Goal: Information Seeking & Learning: Learn about a topic

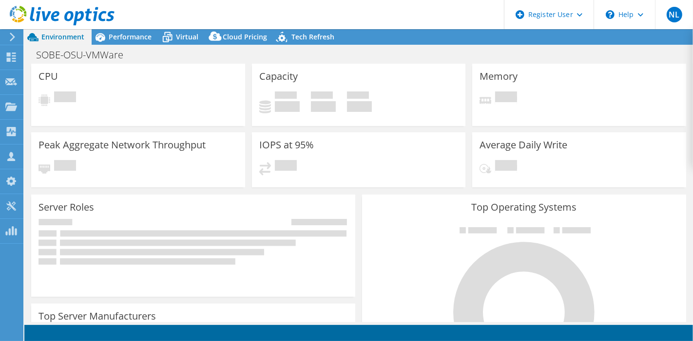
select select "USD"
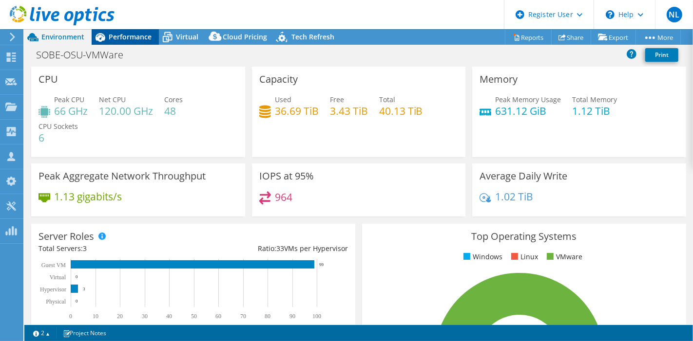
click at [125, 35] on span "Performance" at bounding box center [130, 36] width 43 height 9
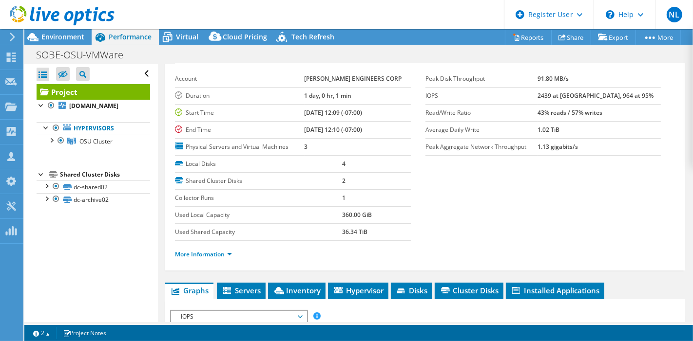
scroll to position [54, 0]
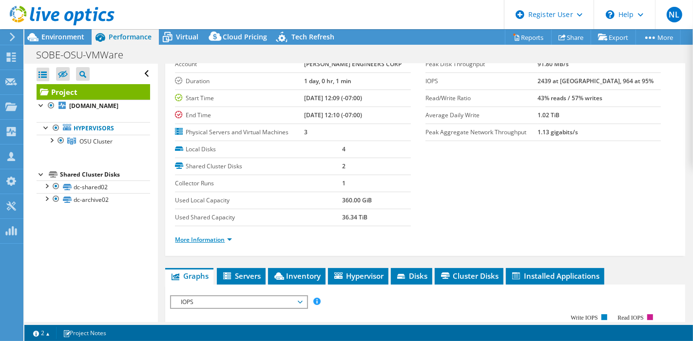
click at [205, 238] on link "More Information" at bounding box center [203, 240] width 57 height 8
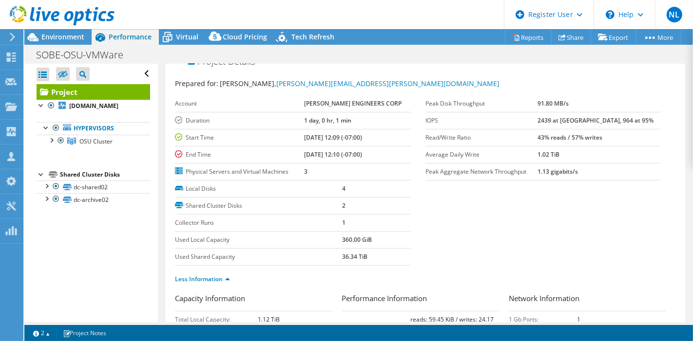
scroll to position [0, 0]
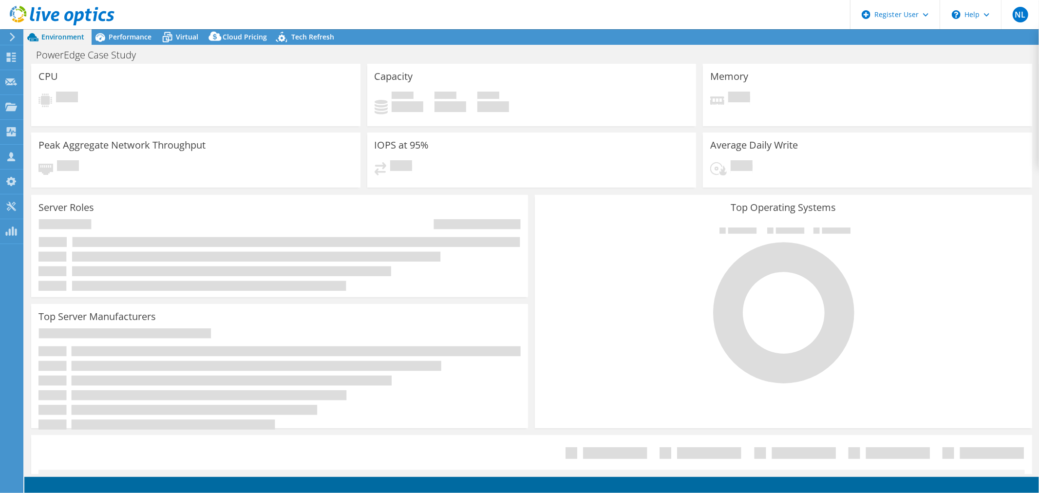
select select "USD"
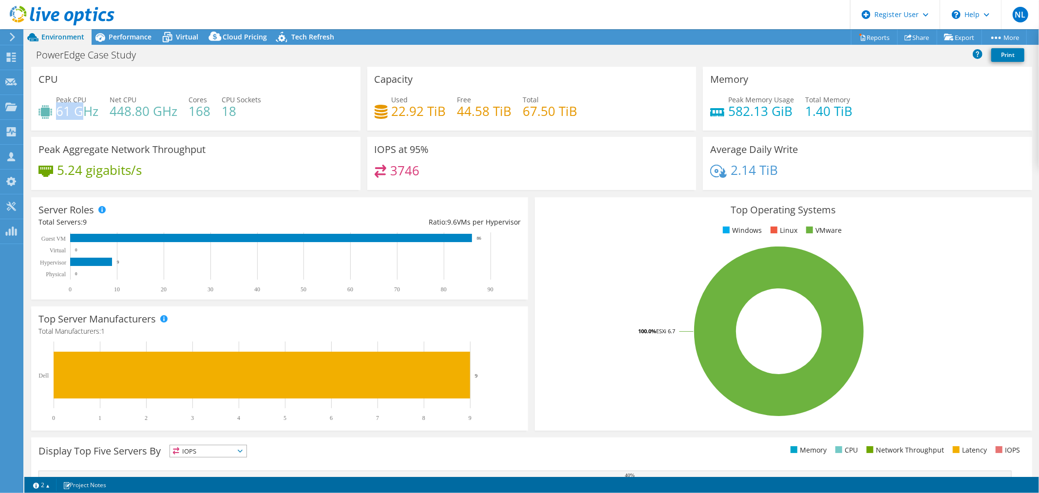
drag, startPoint x: 57, startPoint y: 114, endPoint x: 84, endPoint y: 109, distance: 26.8
click at [84, 109] on h4 "61 GHz" at bounding box center [77, 111] width 42 height 11
click at [80, 109] on h4 "61 GHz" at bounding box center [77, 111] width 42 height 11
drag, startPoint x: 718, startPoint y: 108, endPoint x: 773, endPoint y: 110, distance: 54.6
click at [773, 110] on div "Peak Memory Usage 582.13 GiB" at bounding box center [752, 105] width 84 height 22
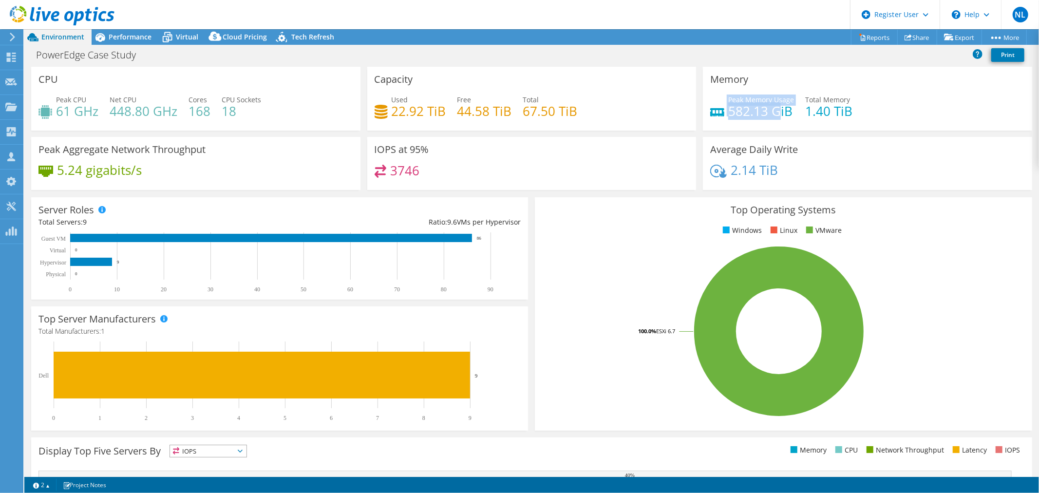
click at [771, 115] on h4 "582.13 GiB" at bounding box center [761, 111] width 66 height 11
click at [774, 119] on div "Peak Memory Usage 582.13 GiB Total Memory 1.40 TiB" at bounding box center [867, 110] width 315 height 32
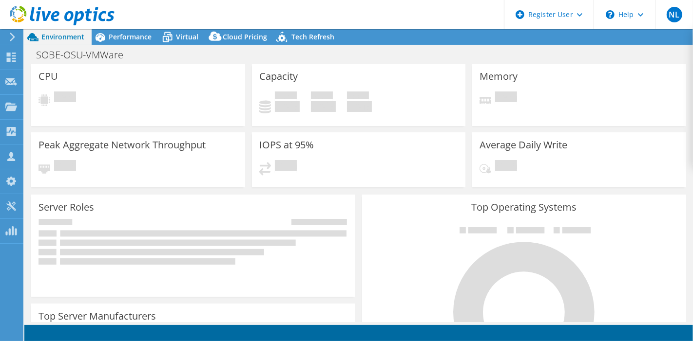
select select "USD"
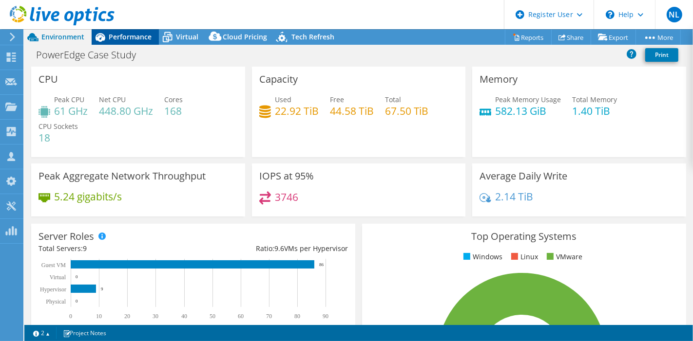
click at [150, 37] on span "Performance" at bounding box center [130, 36] width 43 height 9
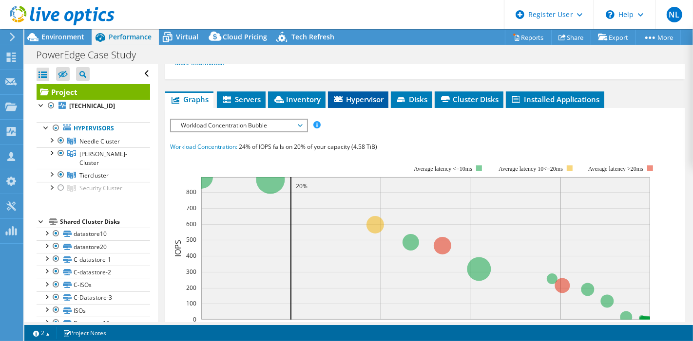
scroll to position [216, 0]
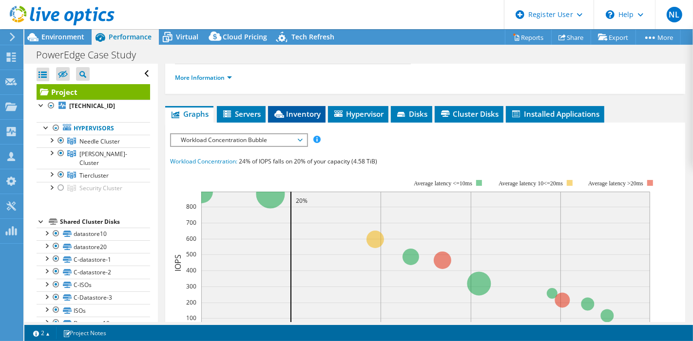
drag, startPoint x: 278, startPoint y: 114, endPoint x: 299, endPoint y: 116, distance: 21.5
click at [278, 114] on icon at bounding box center [279, 114] width 10 height 7
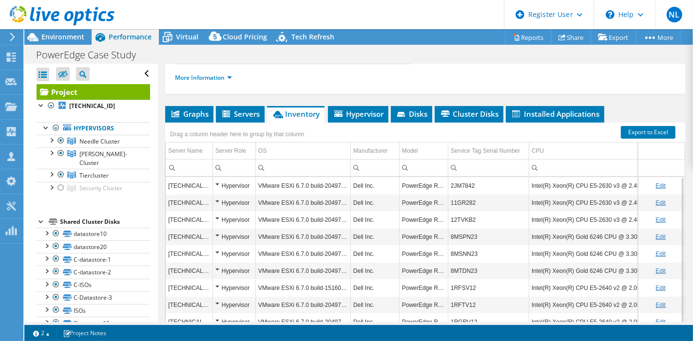
scroll to position [258, 0]
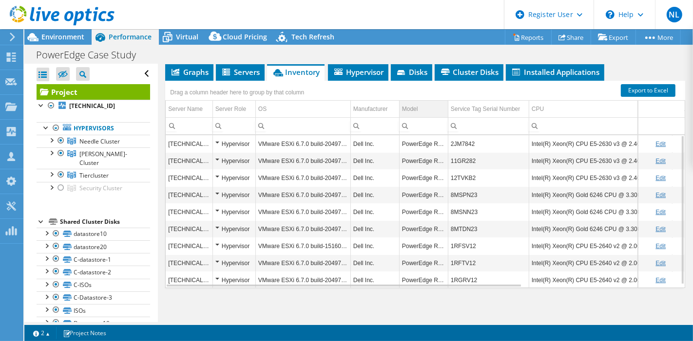
click at [415, 109] on div "Model" at bounding box center [410, 109] width 16 height 12
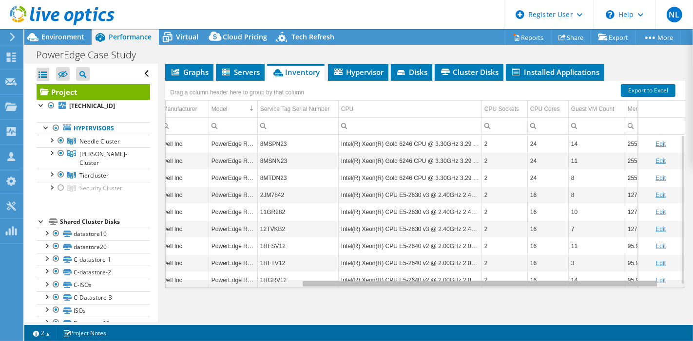
scroll to position [0, 203]
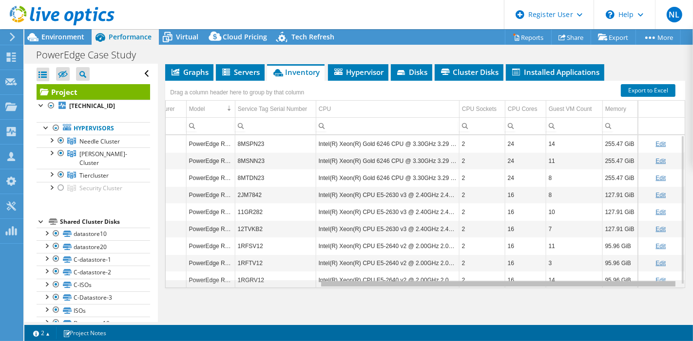
drag, startPoint x: 509, startPoint y: 282, endPoint x: 711, endPoint y: 284, distance: 201.7
click at [693, 284] on html "NL Dell User Nicholas Lambiase Nicholas.Lambiase@dell.com Dell My Profile Log O…" at bounding box center [346, 170] width 693 height 341
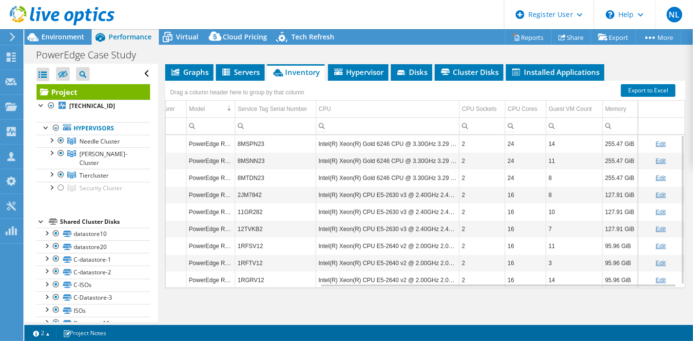
scroll to position [3, 221]
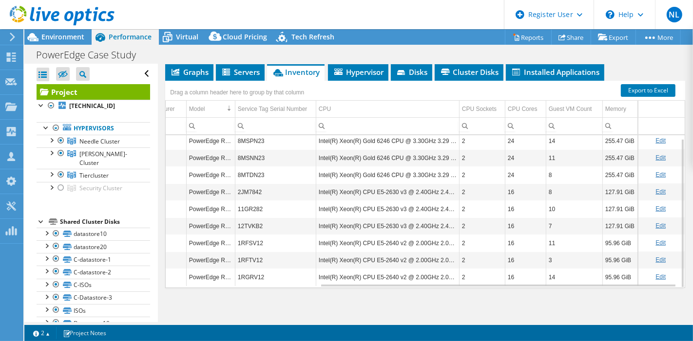
drag, startPoint x: 52, startPoint y: 34, endPoint x: 127, endPoint y: 64, distance: 80.9
click at [53, 34] on span "Environment" at bounding box center [62, 36] width 43 height 9
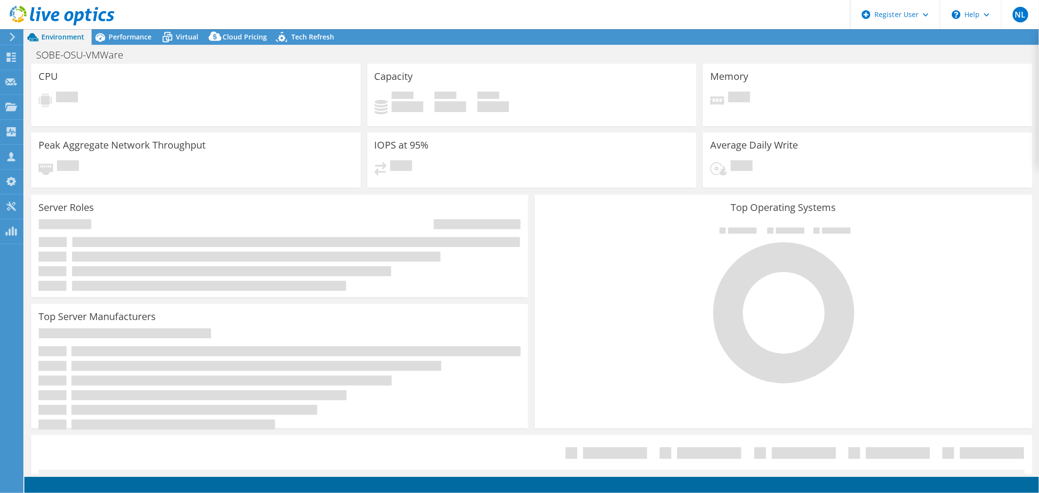
select select "USD"
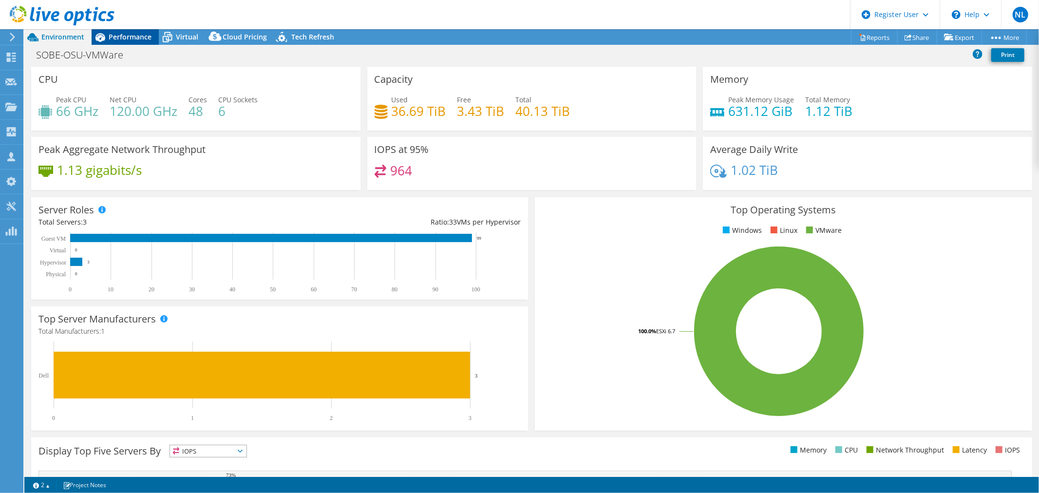
click at [110, 38] on span "Performance" at bounding box center [130, 36] width 43 height 9
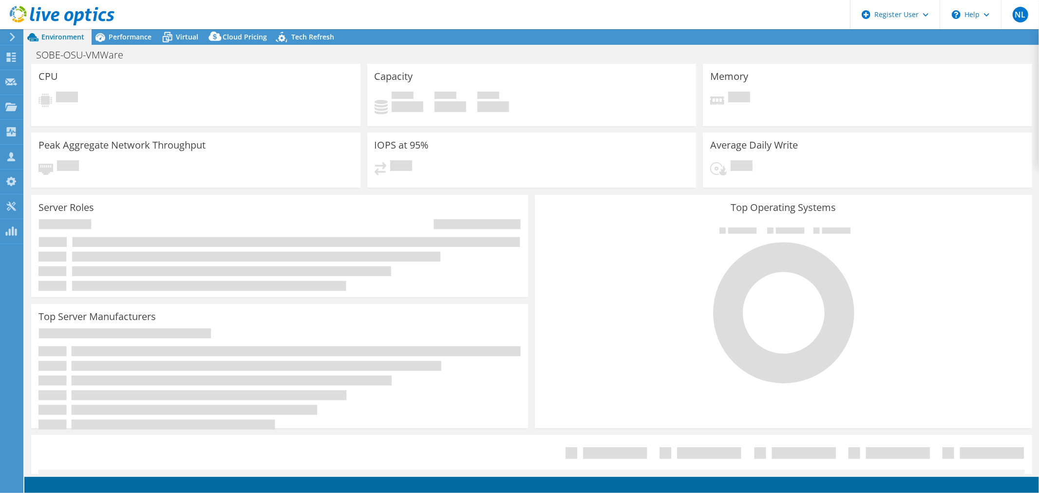
select select "USD"
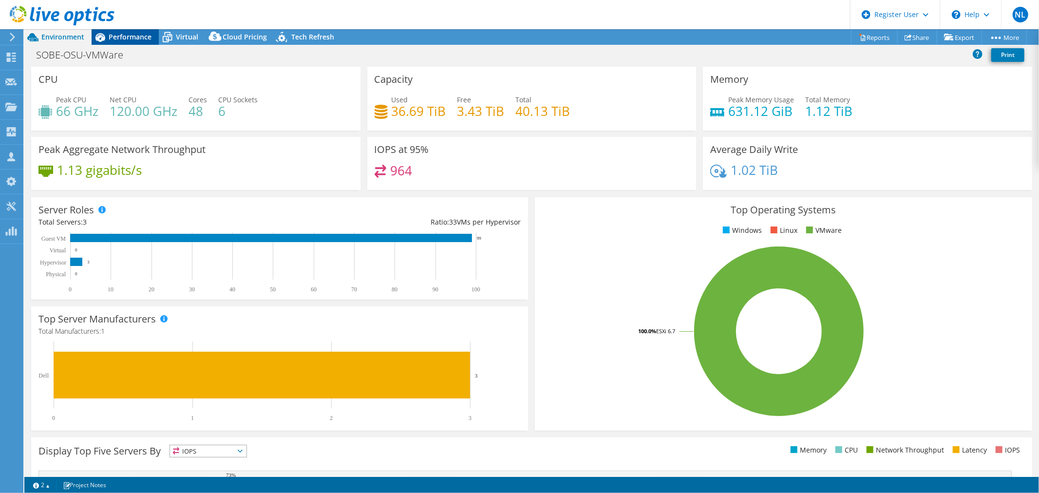
click at [139, 36] on span "Performance" at bounding box center [130, 36] width 43 height 9
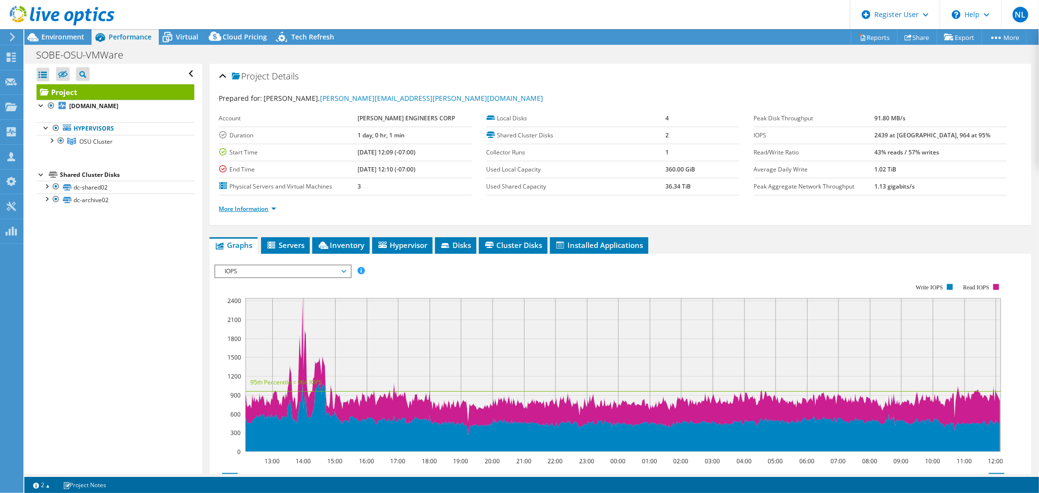
click at [264, 210] on link "More Information" at bounding box center [247, 209] width 57 height 8
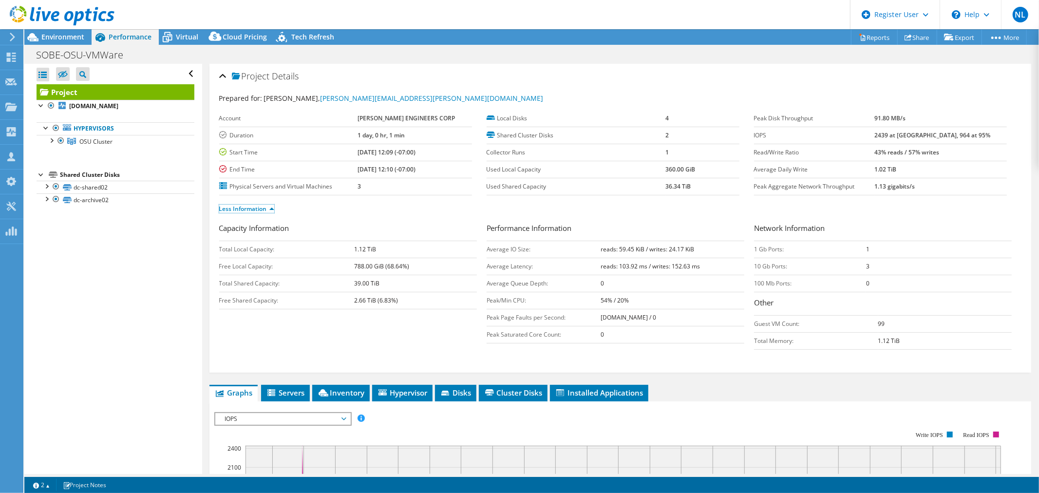
scroll to position [108, 0]
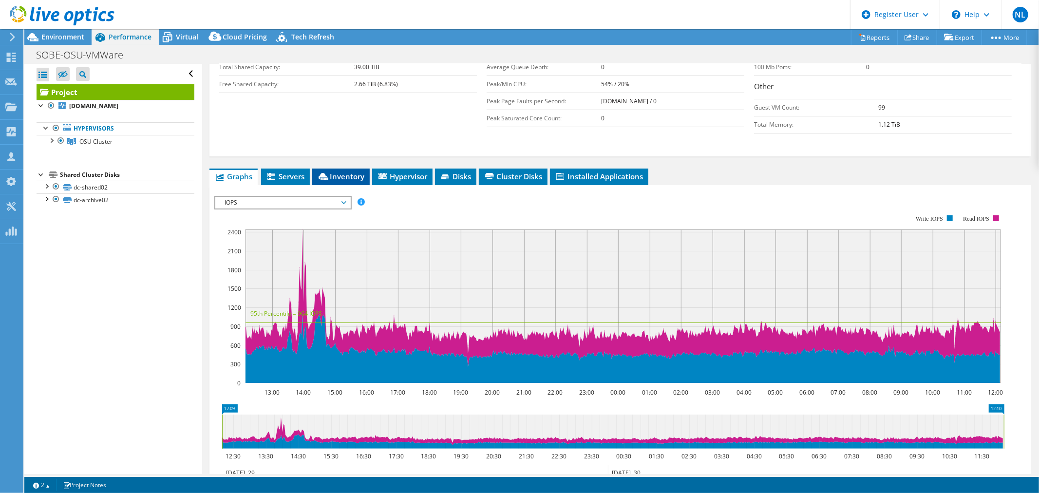
click at [351, 178] on span "Inventory" at bounding box center [341, 176] width 48 height 10
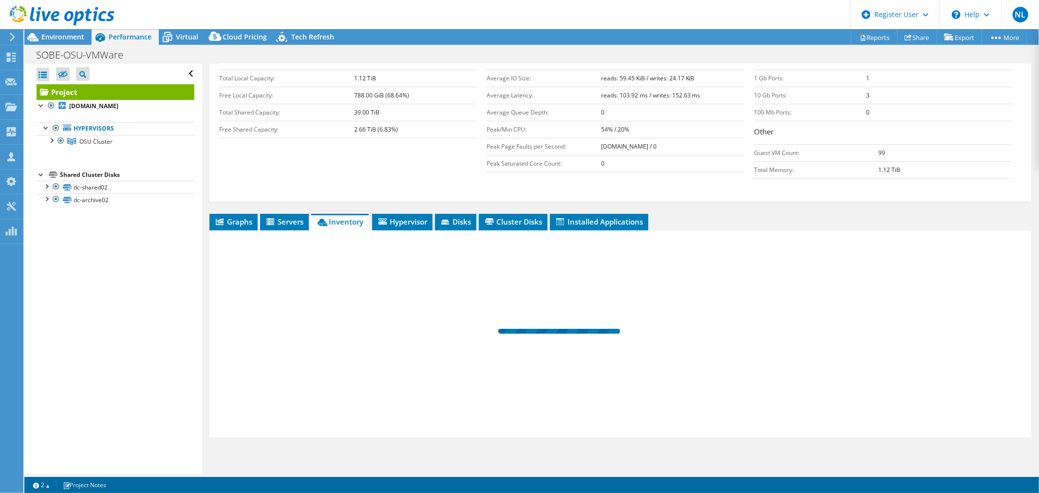
scroll to position [170, 0]
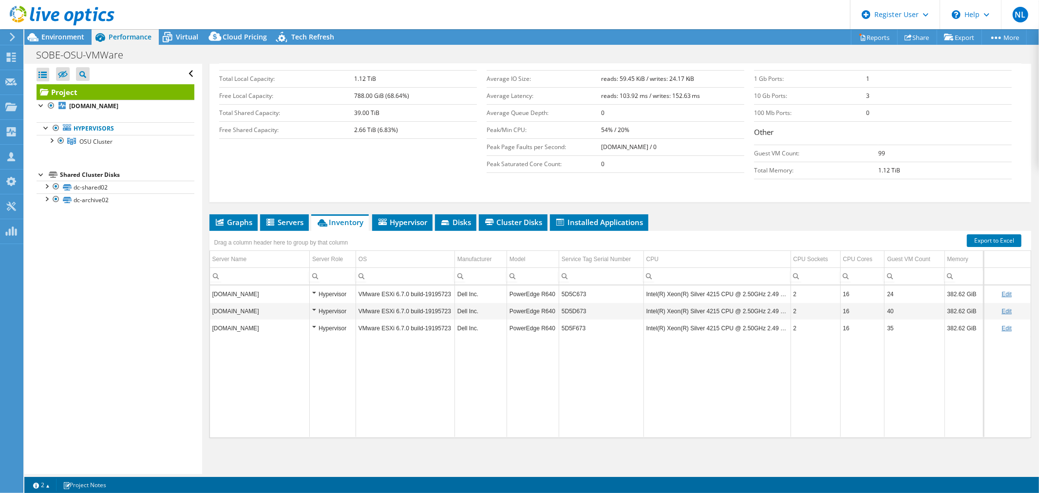
click at [117, 93] on link "Project" at bounding box center [116, 92] width 158 height 16
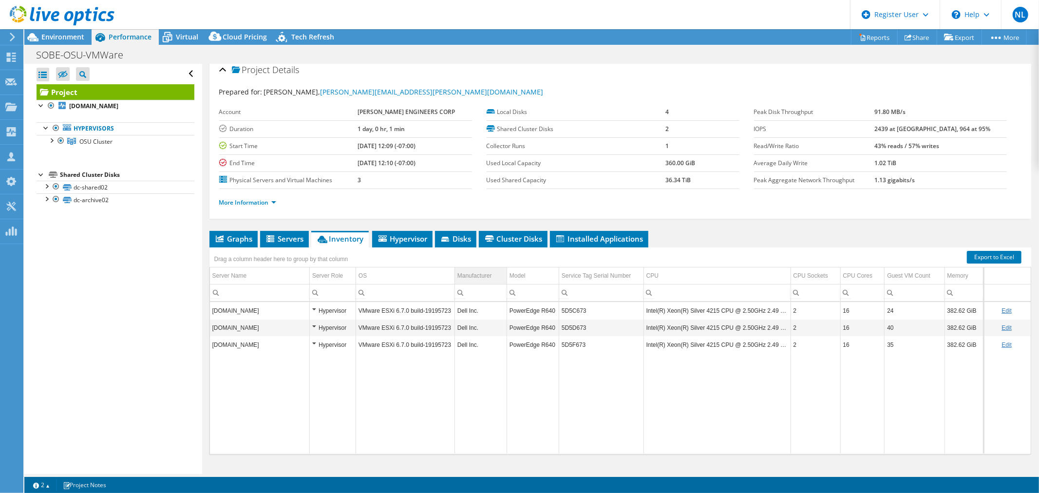
scroll to position [0, 0]
